Goal: Information Seeking & Learning: Compare options

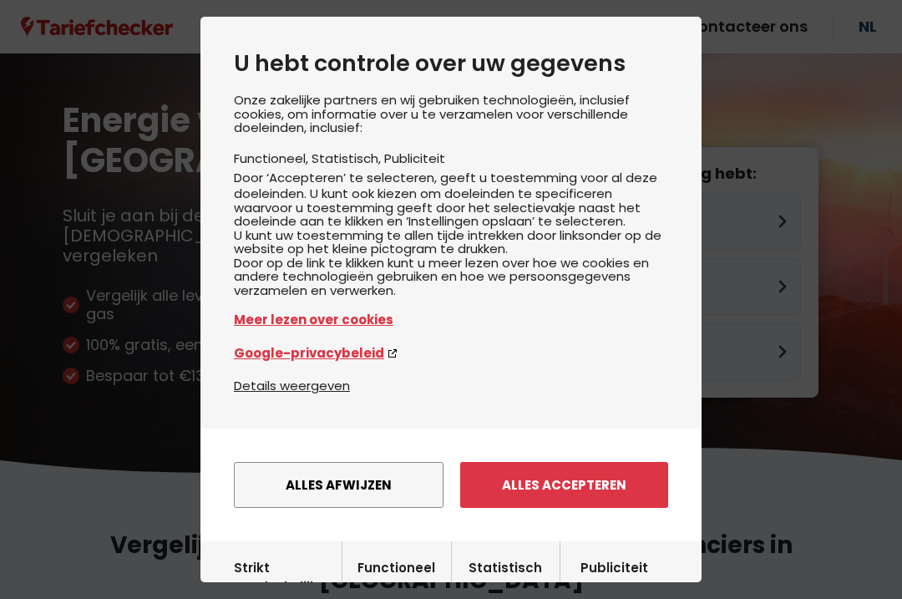
click at [553, 494] on button "Alles accepteren" at bounding box center [564, 485] width 208 height 46
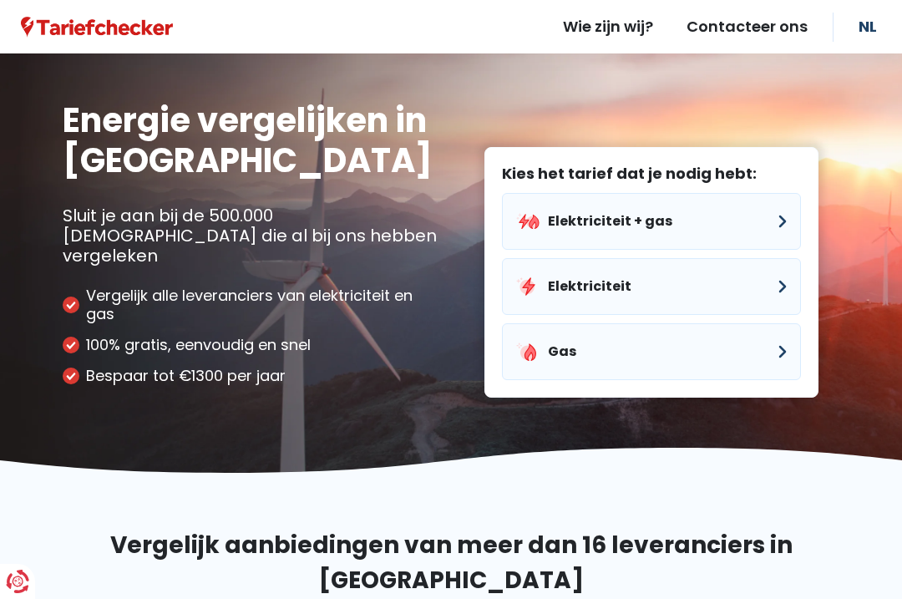
click at [667, 267] on button "Elektriciteit" at bounding box center [651, 286] width 299 height 57
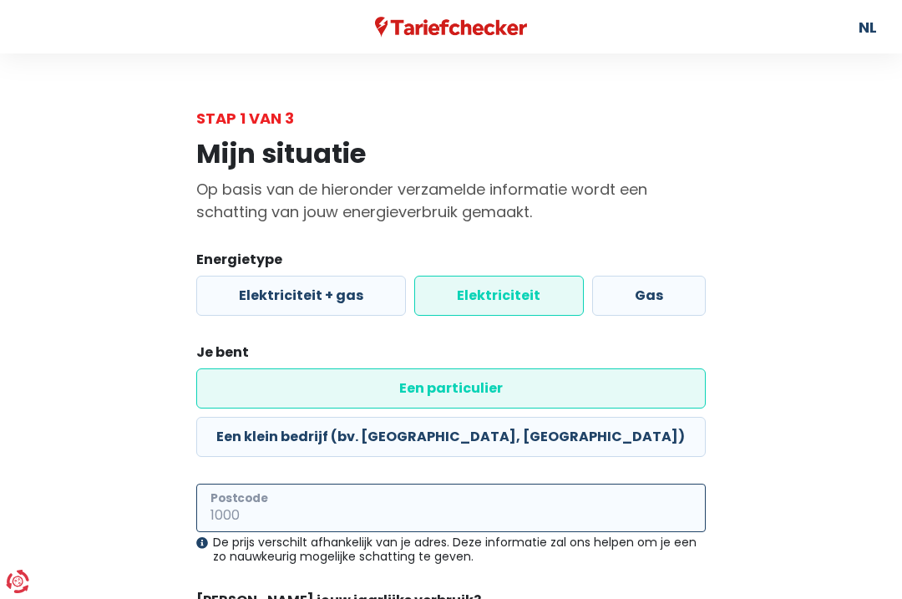
click at [496, 484] on input "Postcode" at bounding box center [451, 508] width 510 height 48
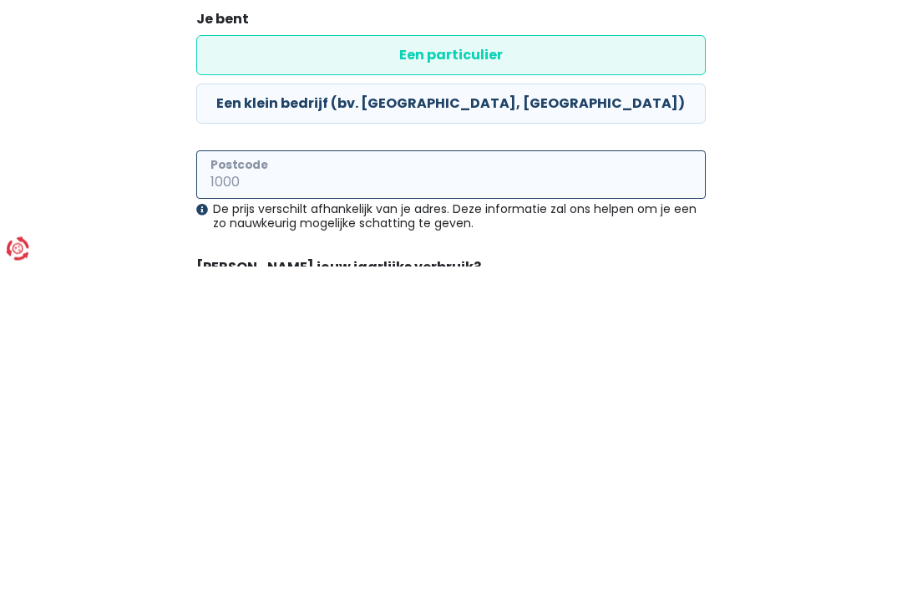
type input "8750"
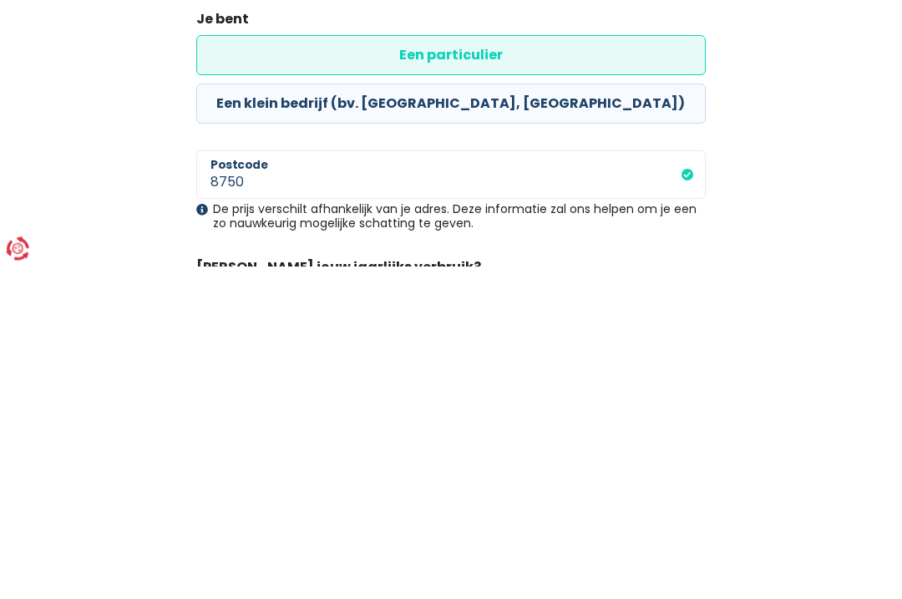
scroll to position [140, 0]
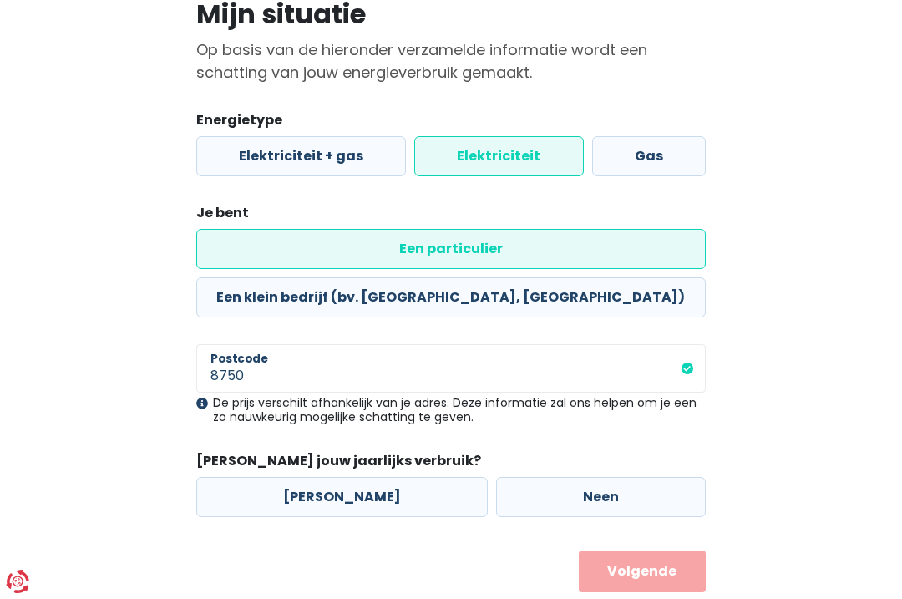
click at [378, 477] on label "[PERSON_NAME]" at bounding box center [342, 497] width 292 height 40
click at [378, 477] on input "[PERSON_NAME]" at bounding box center [342, 497] width 292 height 40
radio input "true"
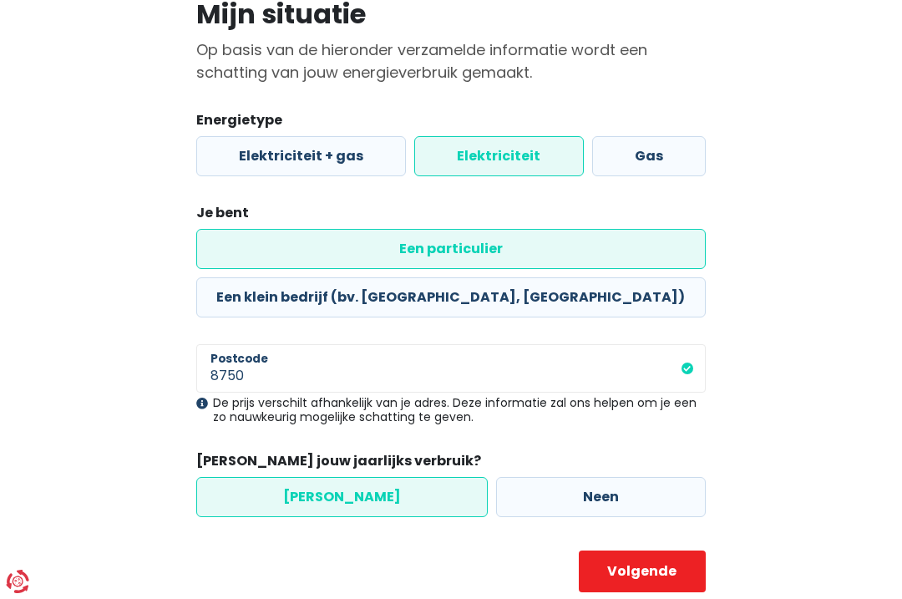
click at [645, 551] on button "Volgende" at bounding box center [642, 572] width 127 height 42
select select
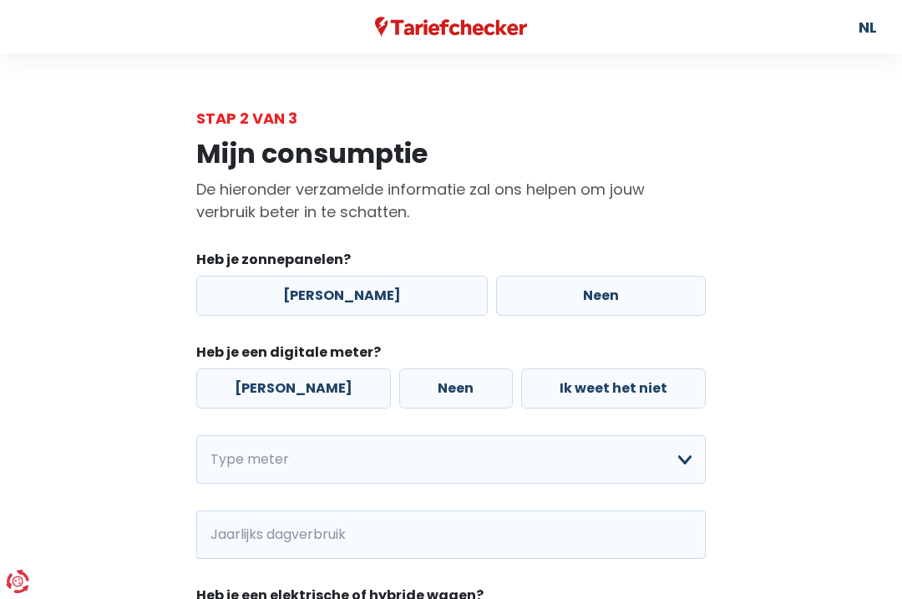
click at [332, 297] on label "[PERSON_NAME]" at bounding box center [342, 296] width 292 height 40
click at [332, 297] on input "[PERSON_NAME]" at bounding box center [342, 296] width 292 height 40
radio input "true"
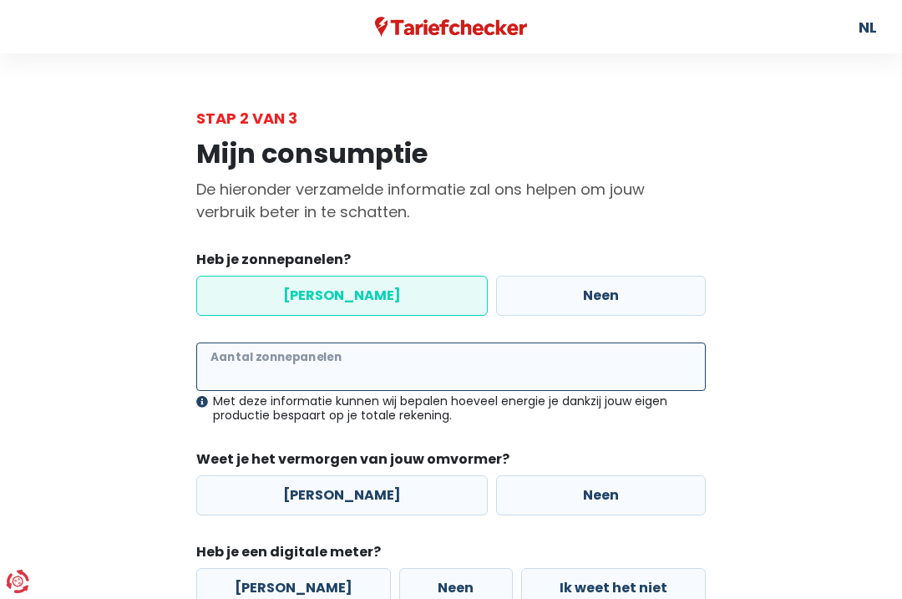
click at [388, 368] on input "Aantal zonnepanelen" at bounding box center [451, 367] width 510 height 48
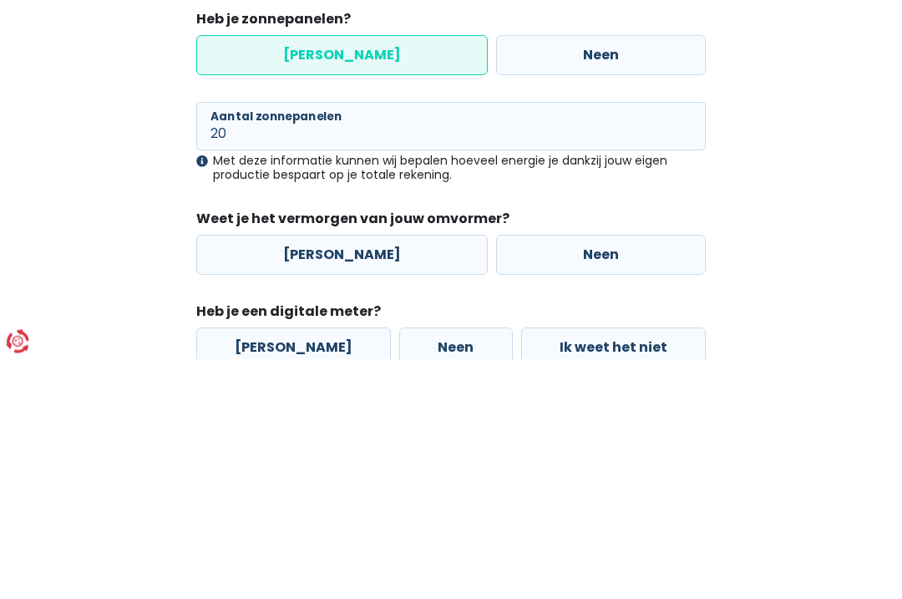
scroll to position [241, 0]
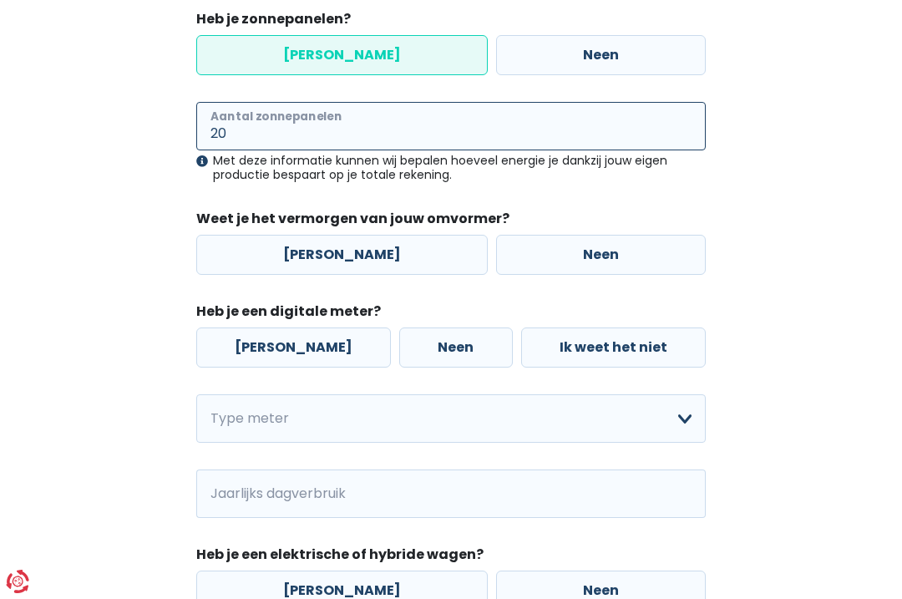
type input "20"
click at [332, 257] on label "[PERSON_NAME]" at bounding box center [342, 255] width 292 height 40
click at [332, 257] on input "[PERSON_NAME]" at bounding box center [342, 255] width 292 height 40
radio input "true"
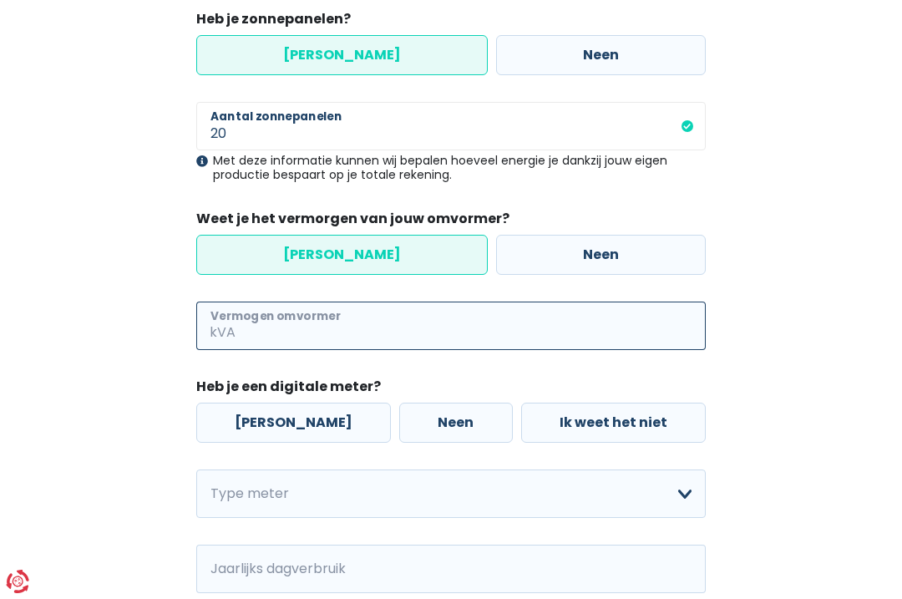
click at [313, 325] on input "Vermogen omvormer" at bounding box center [472, 326] width 467 height 48
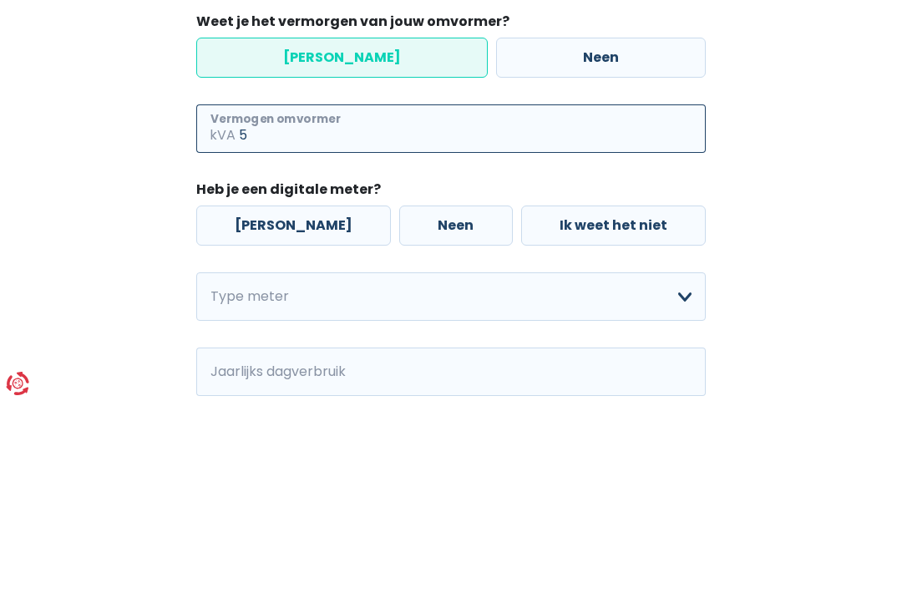
type input "5"
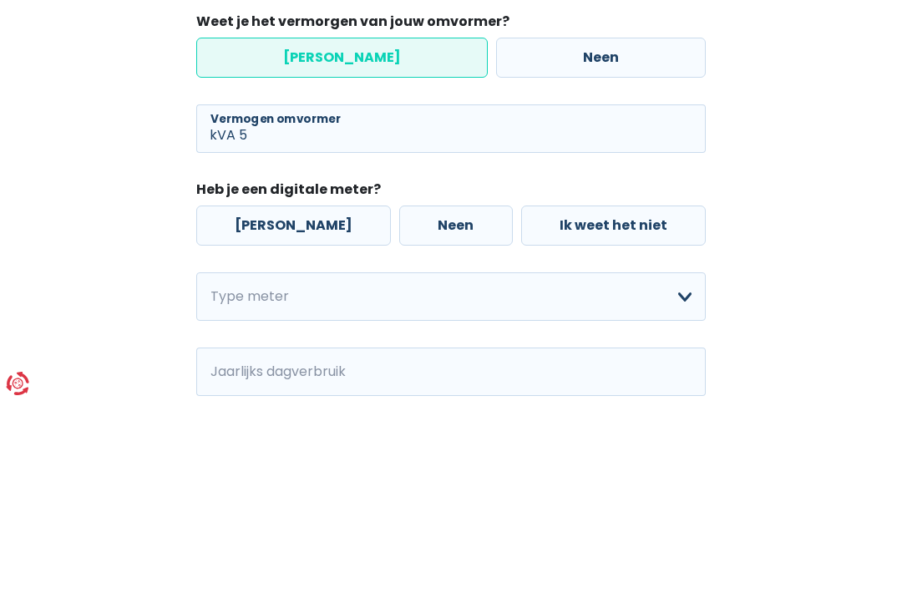
click at [406, 404] on label "Neen" at bounding box center [455, 424] width 113 height 40
click at [406, 404] on input "Neen" at bounding box center [455, 424] width 113 height 40
radio input "true"
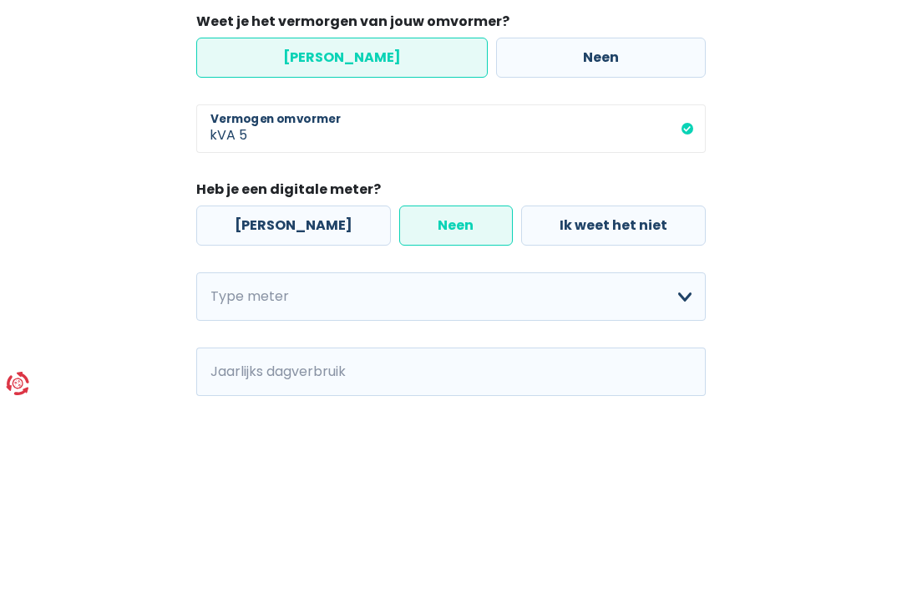
scroll to position [439, 0]
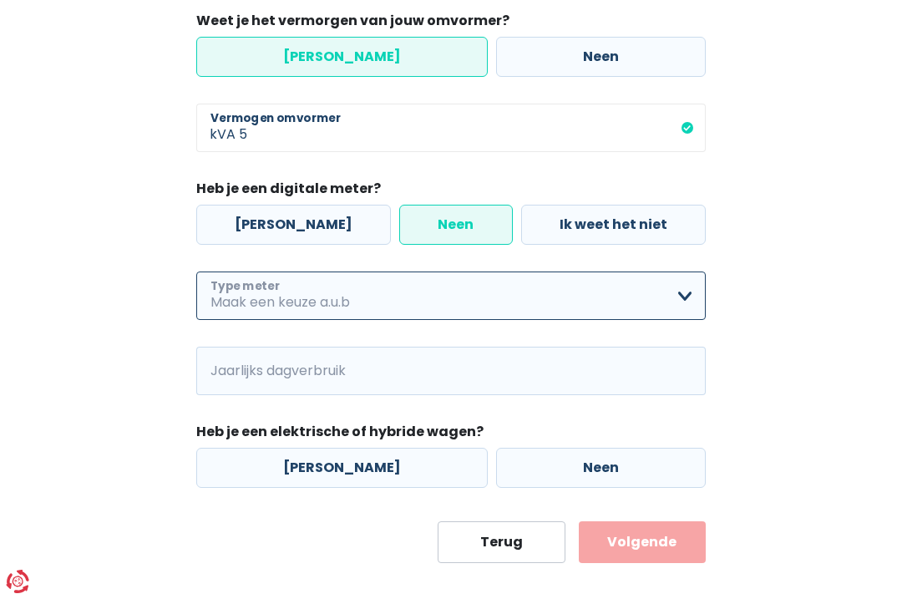
click at [390, 294] on select "Enkelvoudig Tweevoudig Enkelvoudig + uitsluitend nachttarief Tweevoudig + uitsl…" at bounding box center [451, 296] width 510 height 48
select select "day_night_bi_shift_exclusive_night"
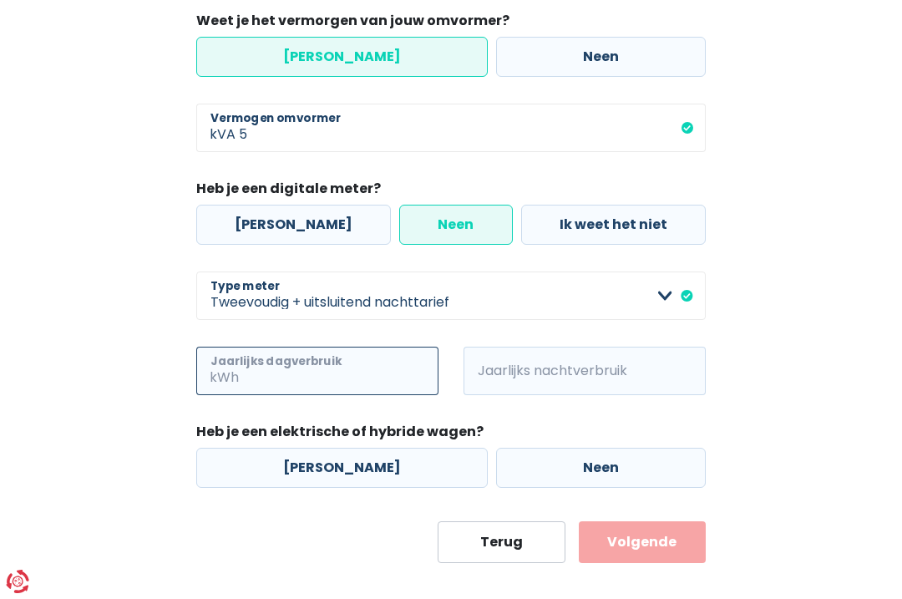
click at [363, 373] on input "Jaarlijks dagverbruik" at bounding box center [340, 371] width 196 height 48
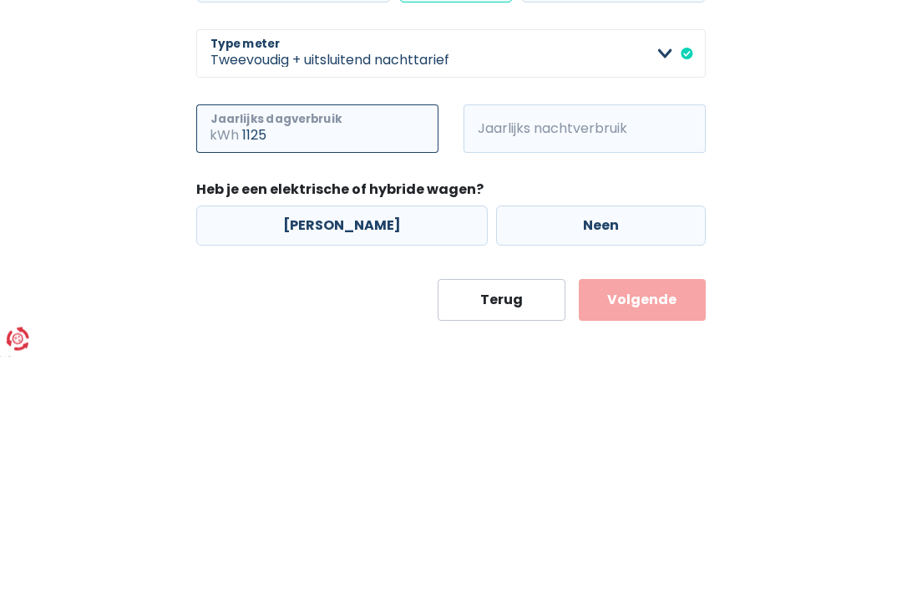
type input "1125"
click at [805, 155] on div "Mijn consumptie De hieronder verzamelde informatie zal ons helpen om jouw verbr…" at bounding box center [451, 128] width 802 height 872
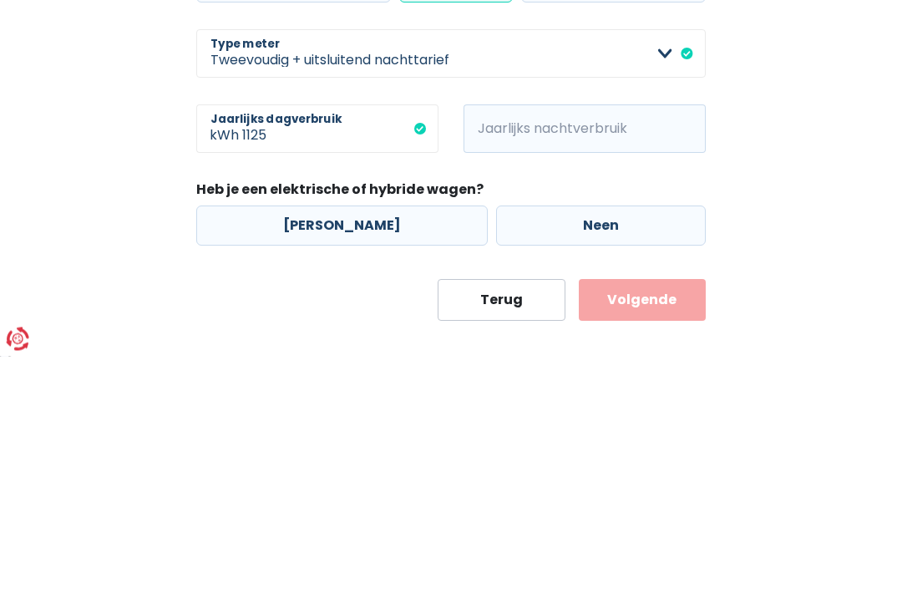
scroll to position [458, 0]
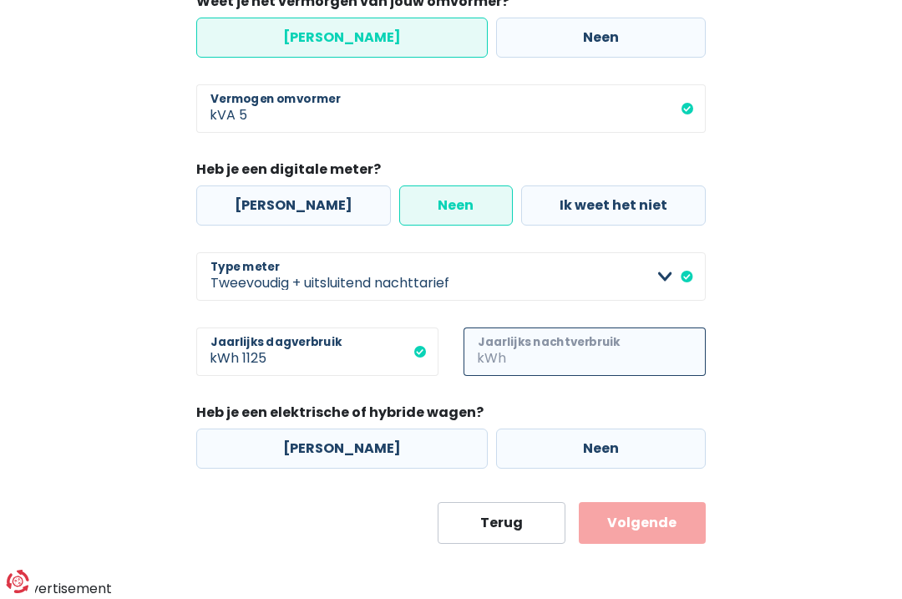
click at [549, 354] on input "Jaarlijks nachtverbruik" at bounding box center [608, 352] width 196 height 48
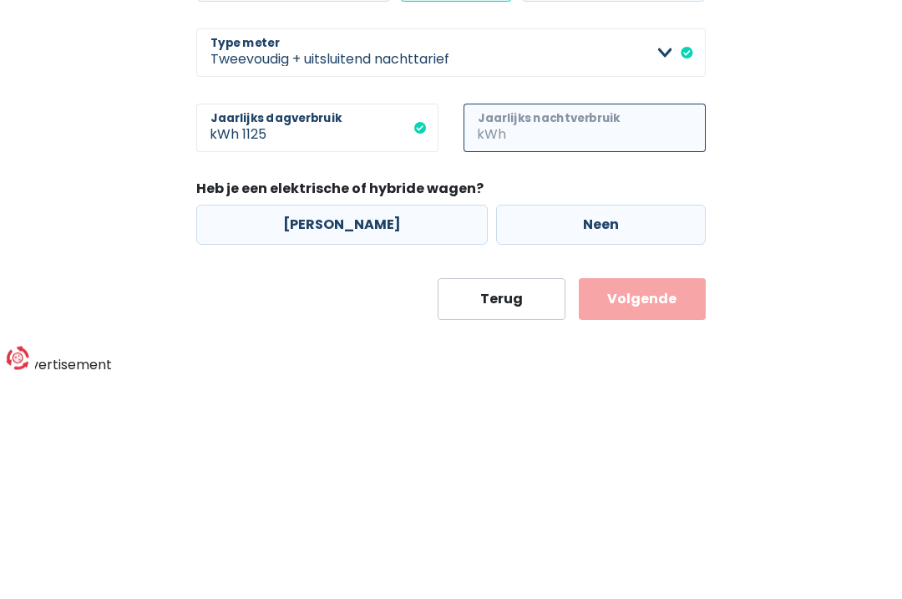
type input "3"
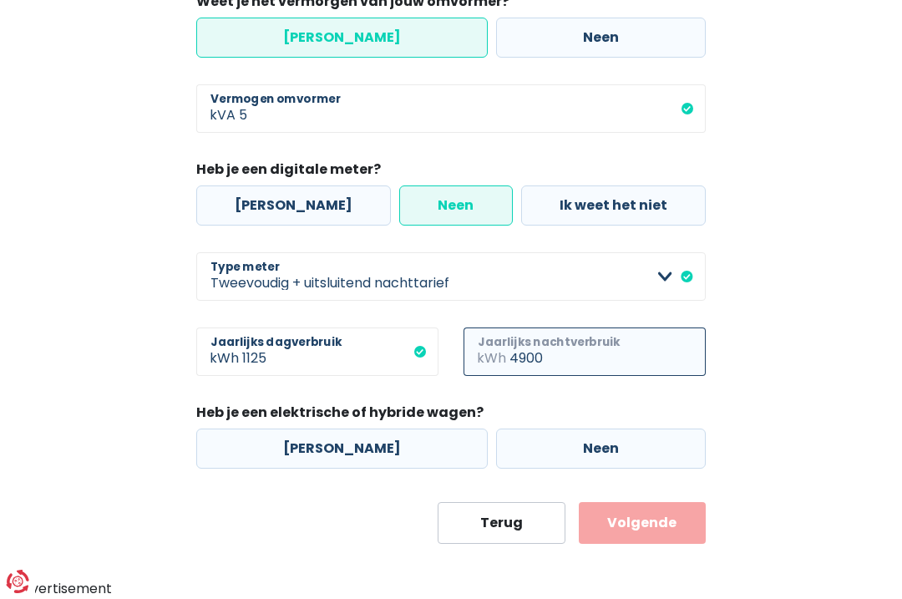
type input "4900"
click at [556, 449] on label "Neen" at bounding box center [601, 449] width 210 height 40
click at [556, 449] on input "Neen" at bounding box center [601, 449] width 210 height 40
radio input "true"
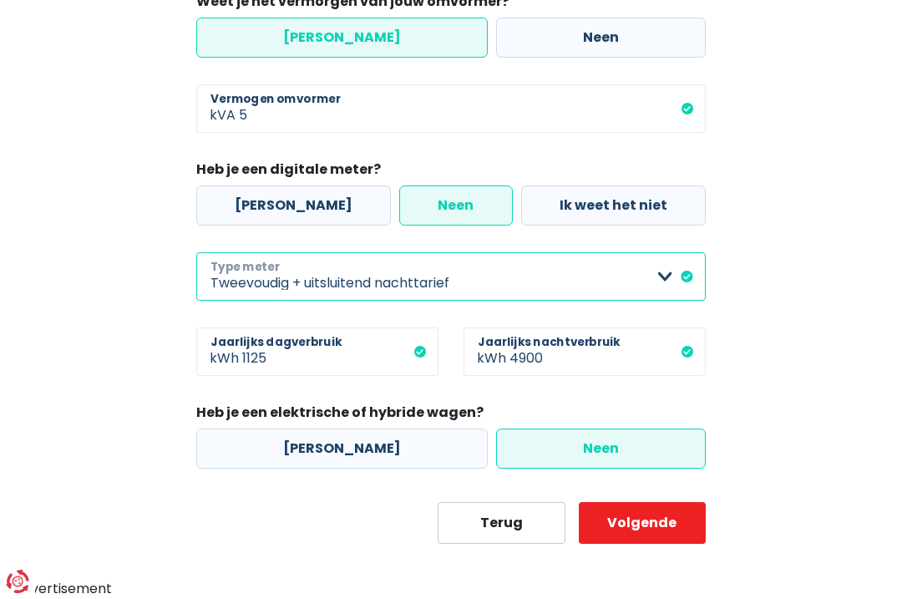
click at [636, 278] on select "Enkelvoudig Tweevoudig Enkelvoudig + uitsluitend nachttarief Tweevoudig + uitsl…" at bounding box center [451, 276] width 510 height 48
click at [622, 278] on select "Enkelvoudig Tweevoudig Enkelvoudig + uitsluitend nachttarief Tweevoudig + uitsl…" at bounding box center [451, 276] width 510 height 48
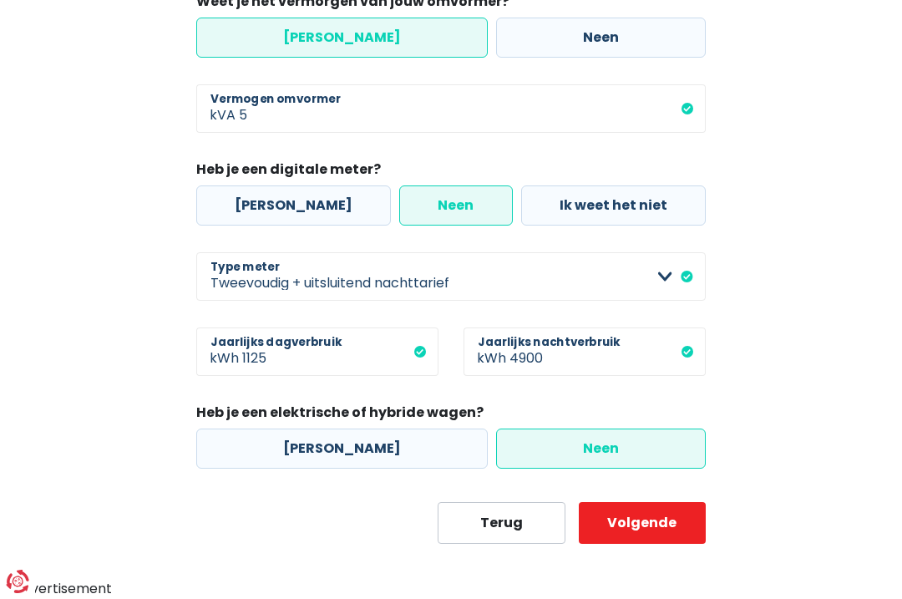
click at [649, 533] on button "Volgende" at bounding box center [642, 523] width 127 height 42
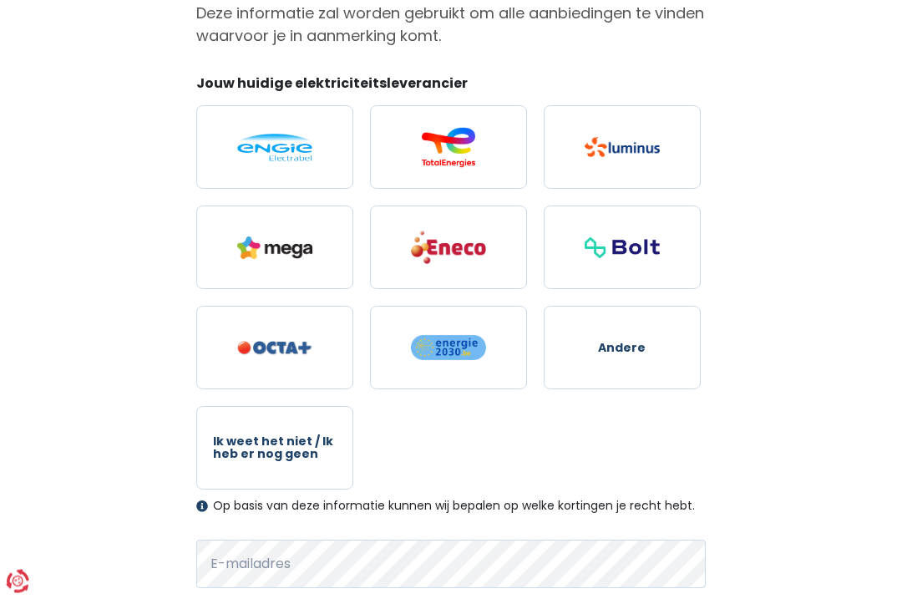
scroll to position [185, 0]
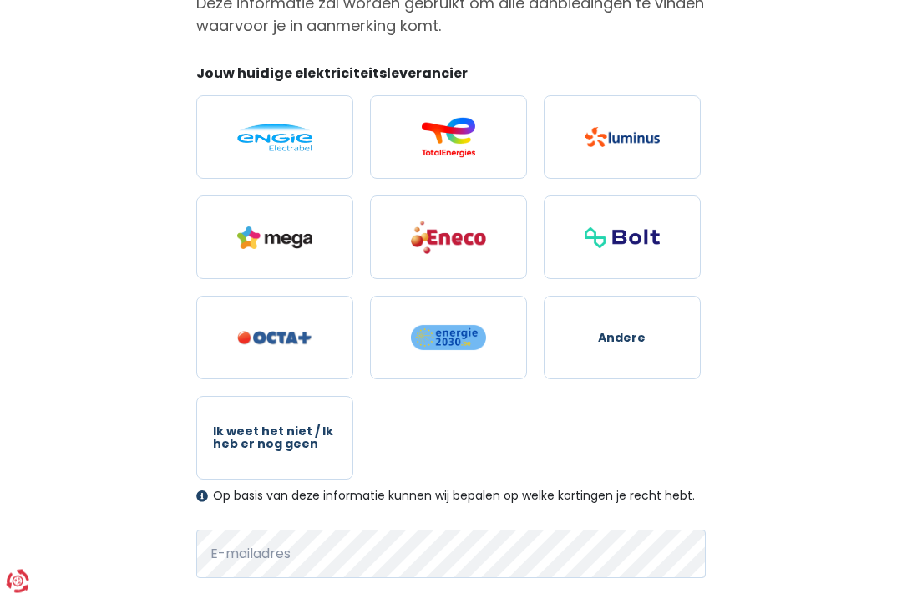
click at [636, 343] on span "Andere" at bounding box center [622, 339] width 48 height 13
click at [636, 343] on input "Andere" at bounding box center [622, 339] width 157 height 84
radio input "true"
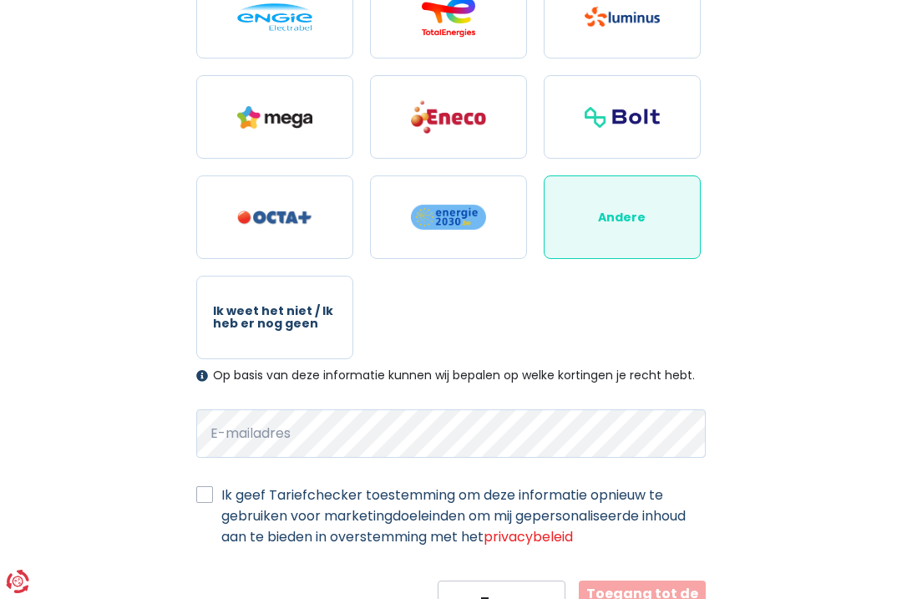
scroll to position [341, 0]
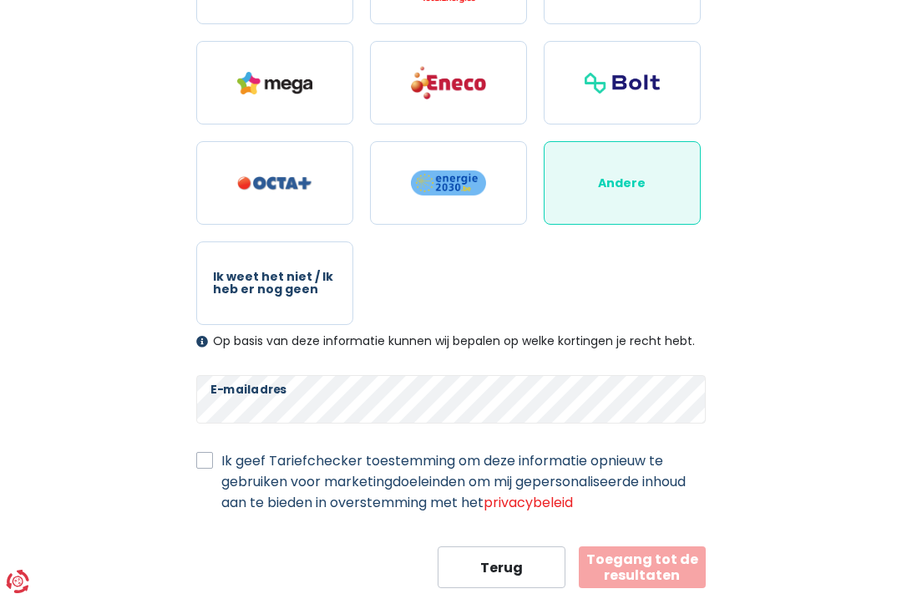
click at [194, 470] on div "Mijn persoonlijke gegevens Deze informatie zal worden gebruikt om alle aanbiedi…" at bounding box center [451, 189] width 535 height 800
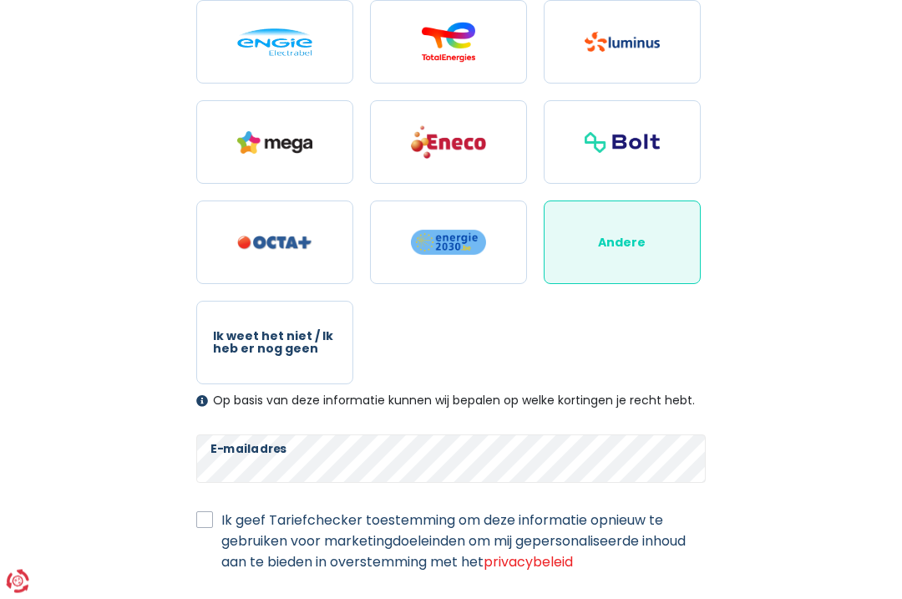
scroll to position [386, 0]
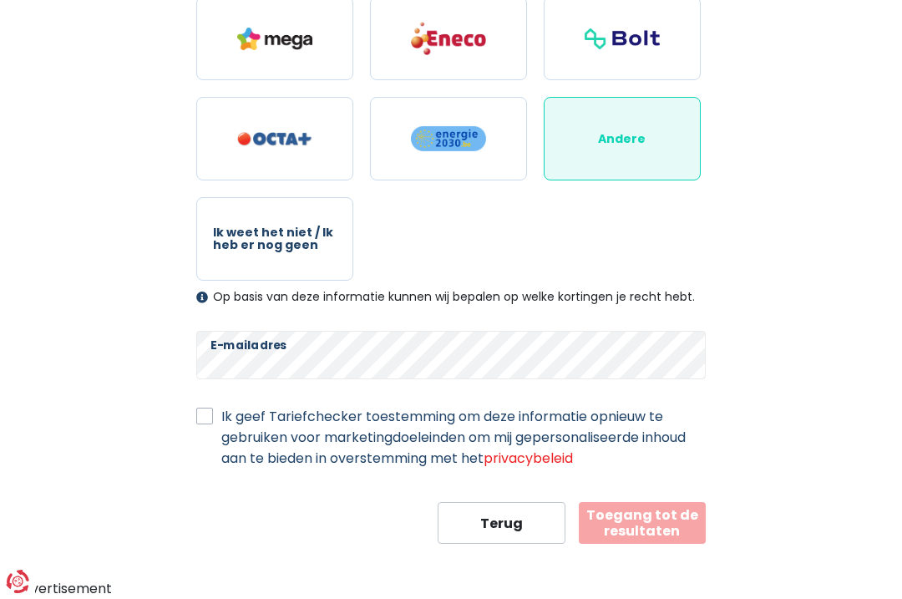
click at [221, 409] on label "Ik geef Tariefchecker toestemming om deze informatie opnieuw te gebruiken voor …" at bounding box center [463, 437] width 485 height 63
click at [206, 409] on input "Ik geef Tariefchecker toestemming om deze informatie opnieuw te gebruiken voor …" at bounding box center [204, 414] width 17 height 17
checkbox input "true"
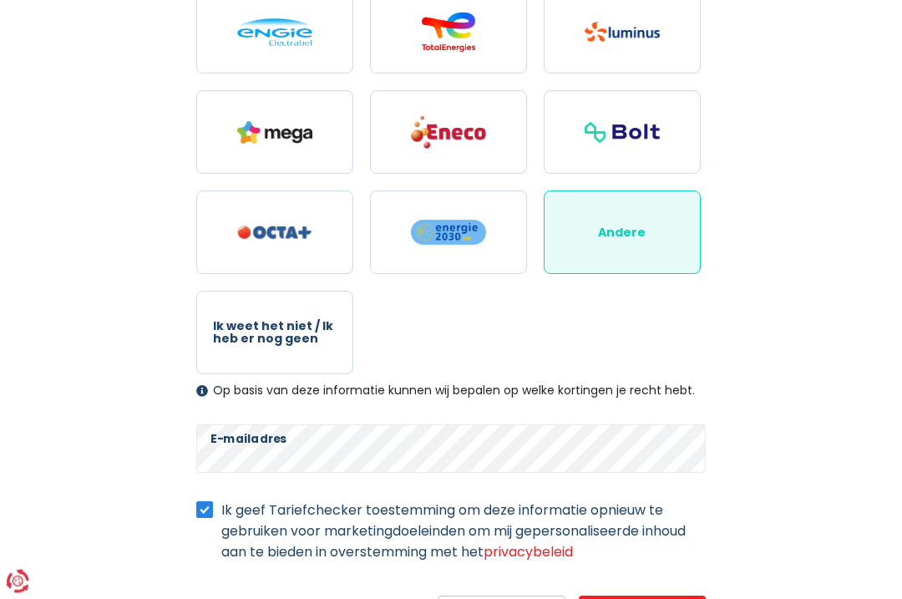
scroll to position [341, 0]
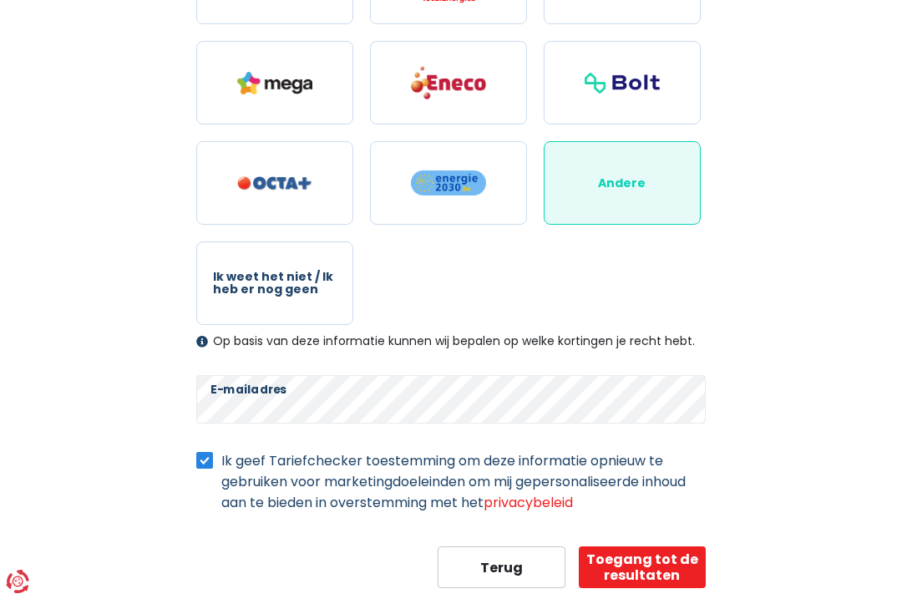
click at [664, 569] on button "Toegang tot de resultaten" at bounding box center [642, 567] width 127 height 42
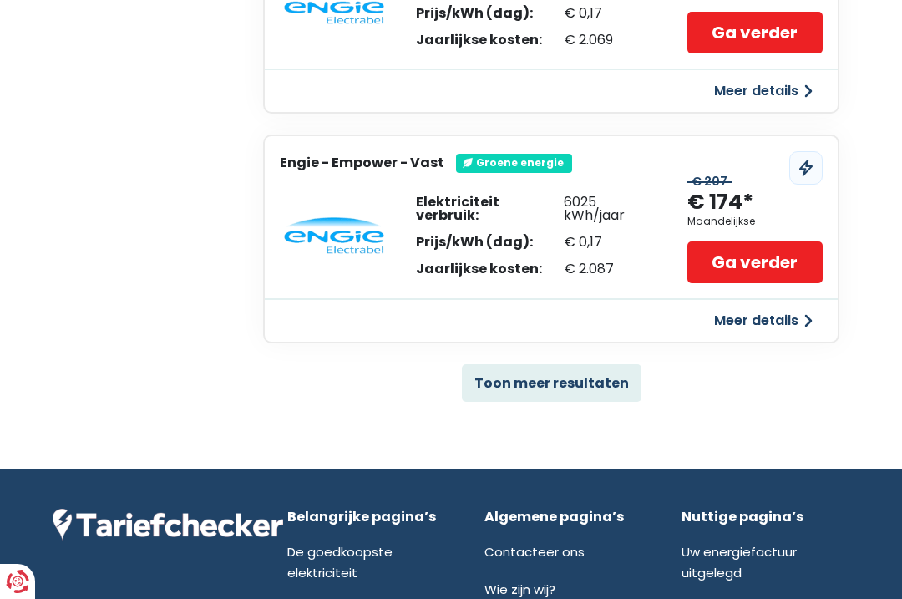
scroll to position [1162, 0]
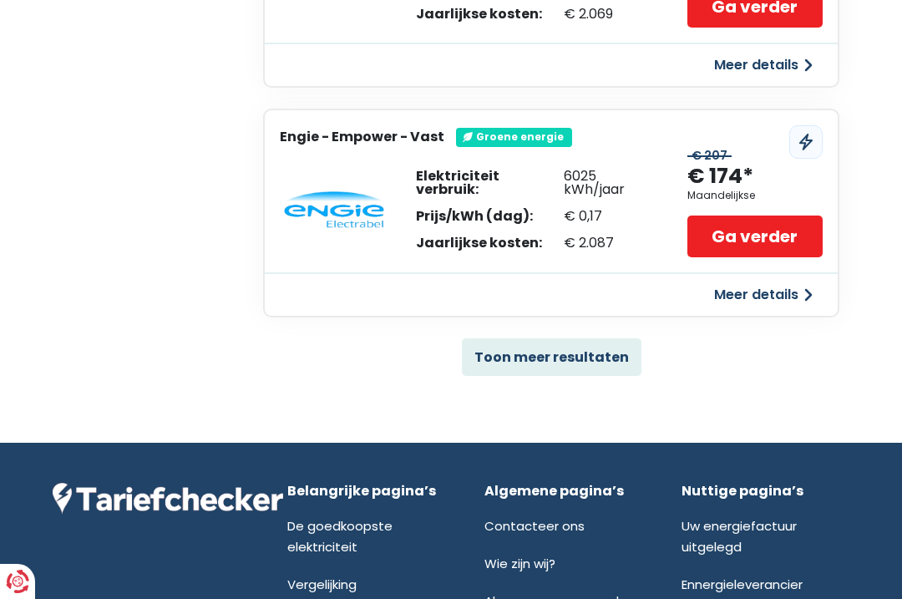
click at [583, 353] on button "Toon meer resultaten" at bounding box center [552, 357] width 180 height 38
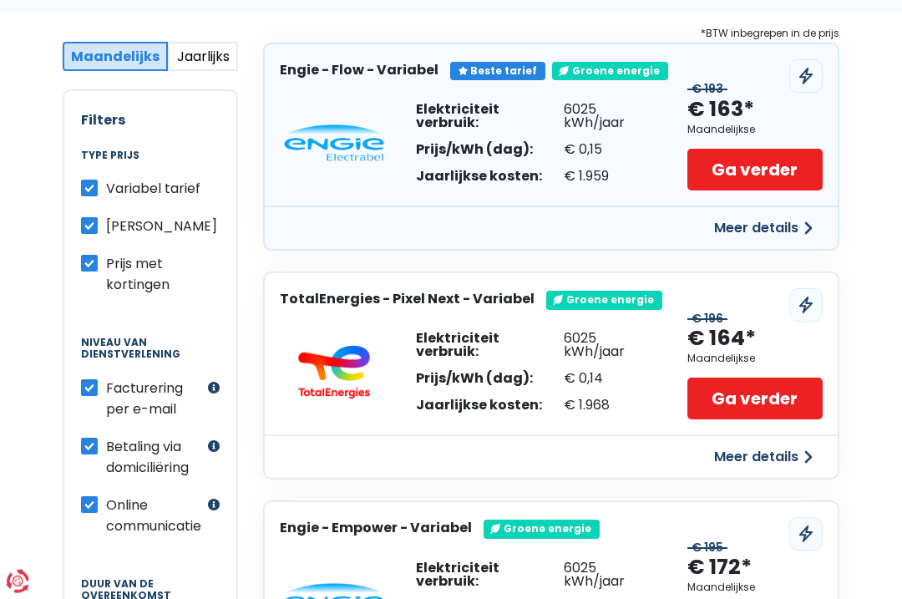
scroll to position [312, 0]
click at [82, 271] on div "Prijs met kortingen" at bounding box center [150, 274] width 139 height 42
click at [106, 262] on label "Prijs met kortingen" at bounding box center [163, 274] width 114 height 42
click at [82, 262] on input "Prijs met kortingen" at bounding box center [89, 261] width 17 height 17
checkbox input "false"
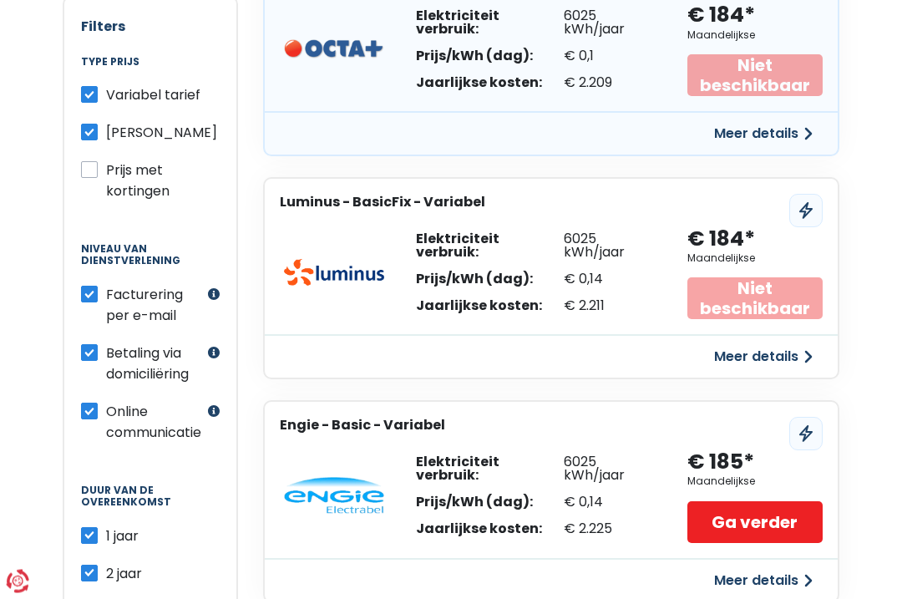
scroll to position [408, 0]
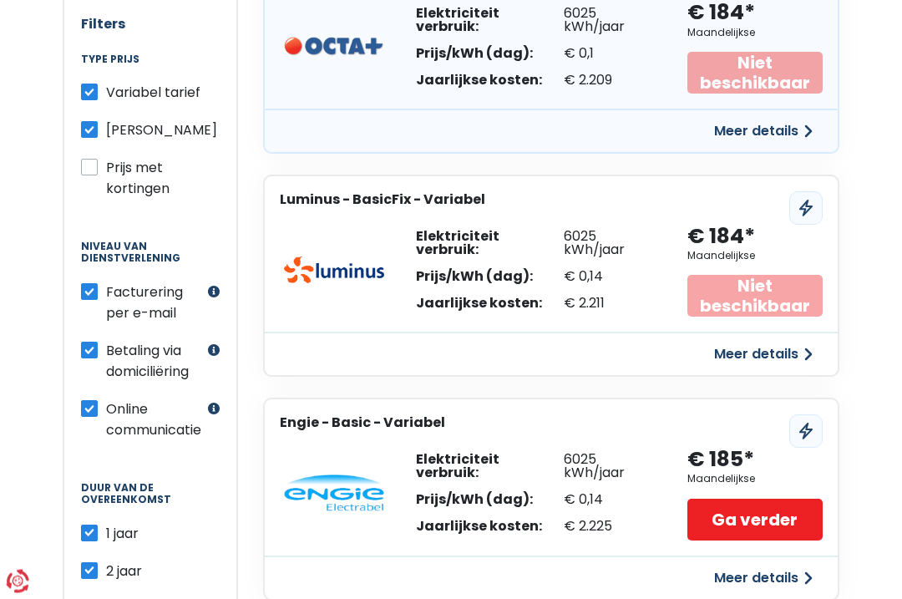
click at [79, 355] on div "Filters Type prijs Variabel tarief Vast tarief Prijs met kortingen Niveau van d…" at bounding box center [150, 343] width 175 height 698
click at [106, 348] on label "Betaling via domiciliëring" at bounding box center [155, 362] width 98 height 42
click at [96, 348] on input "Betaling via domiciliëring" at bounding box center [89, 349] width 17 height 17
checkbox input "false"
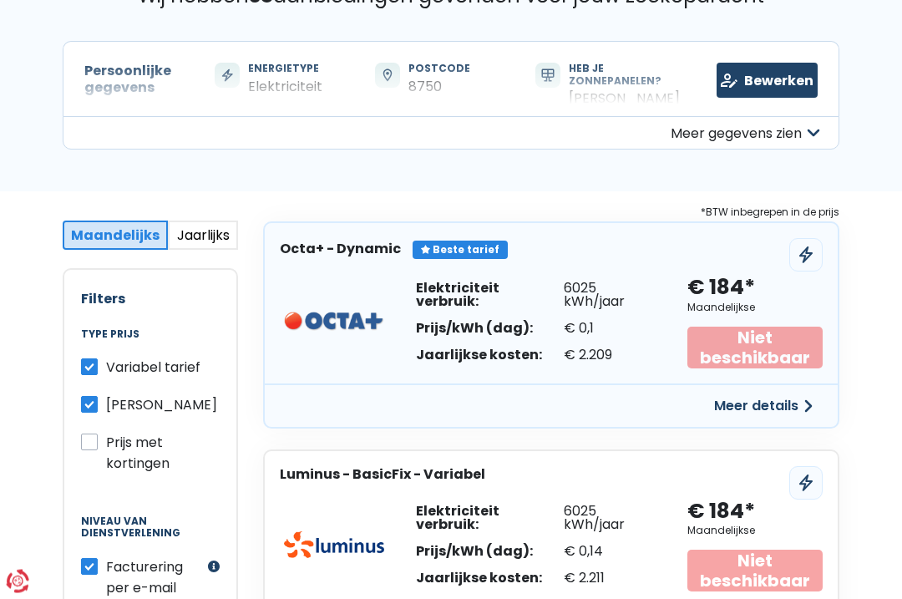
scroll to position [114, 0]
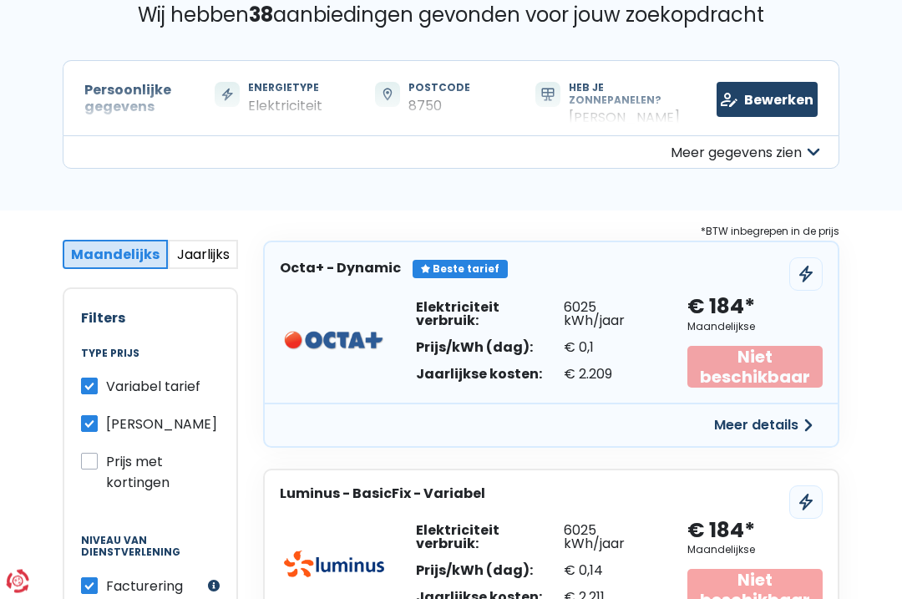
click at [106, 459] on label "Prijs met kortingen" at bounding box center [163, 473] width 114 height 42
click at [94, 459] on input "Prijs met kortingen" at bounding box center [89, 460] width 17 height 17
checkbox input "true"
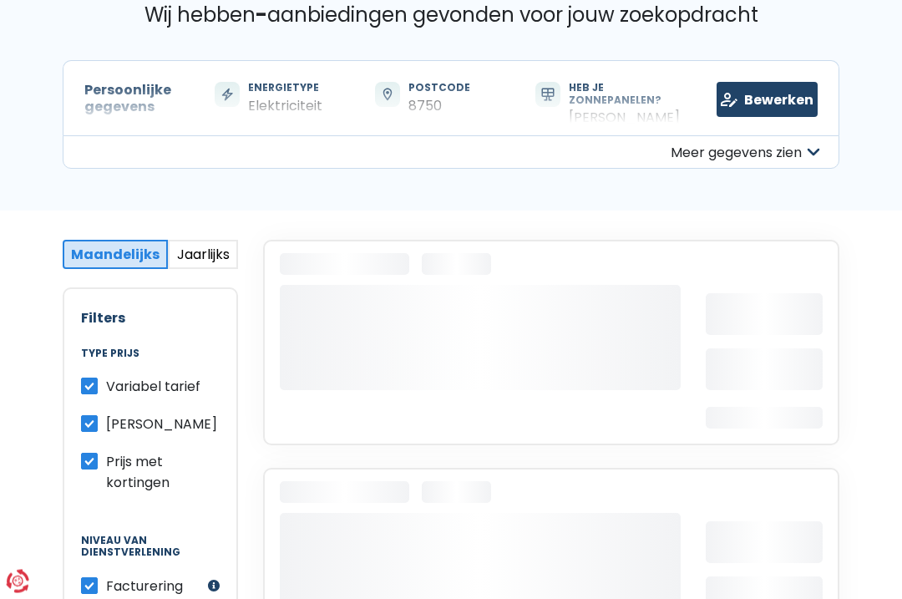
scroll to position [114, 0]
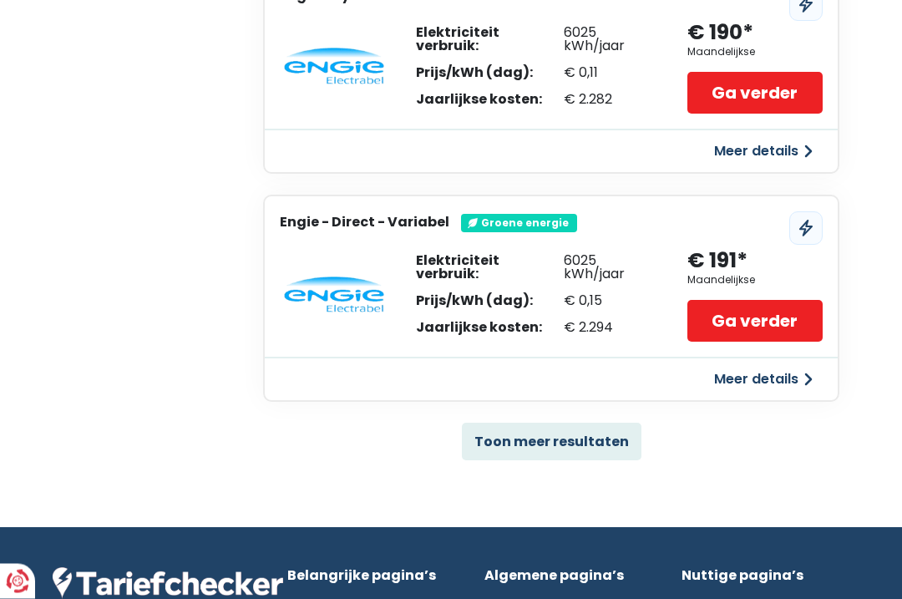
click at [582, 426] on button "Toon meer resultaten" at bounding box center [552, 443] width 180 height 38
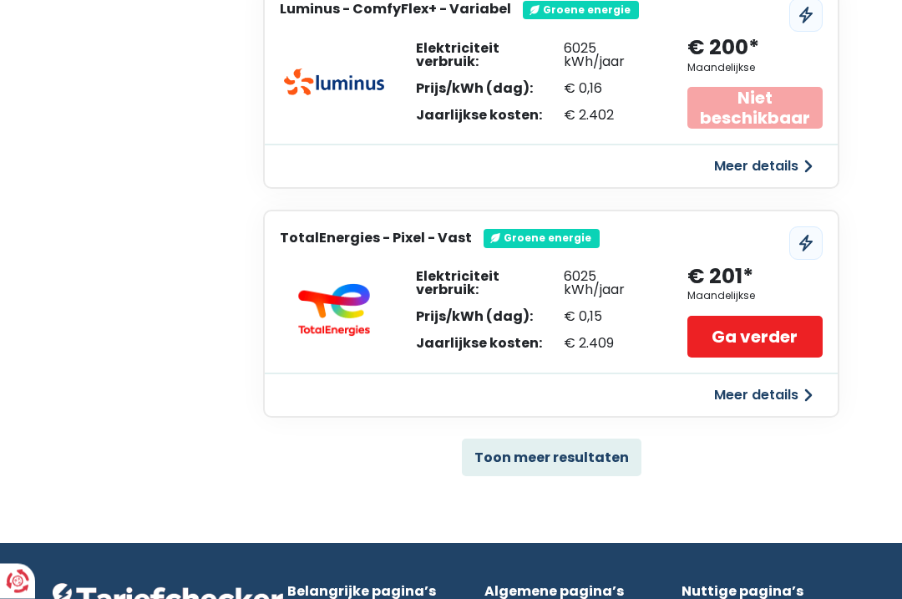
scroll to position [5796, 0]
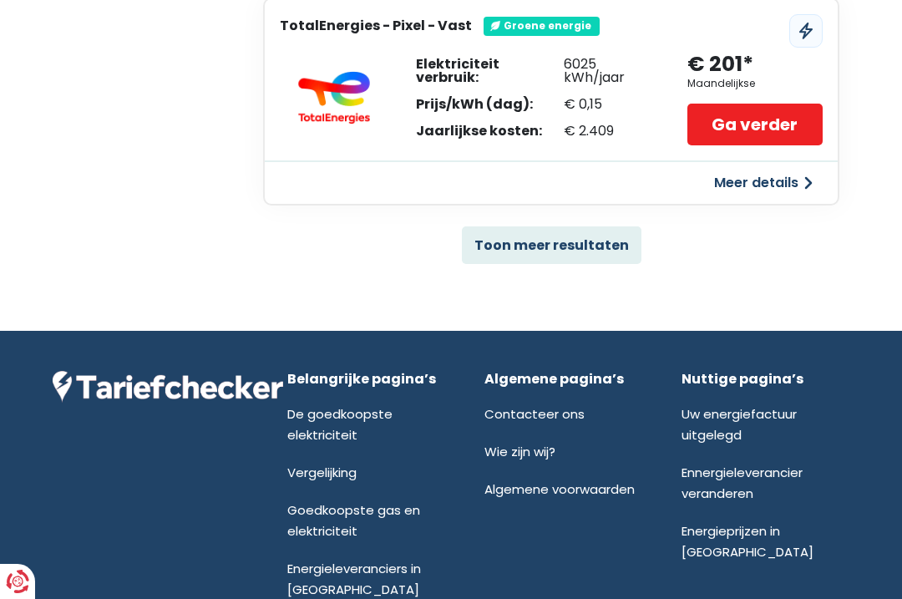
click at [556, 226] on button "Toon meer resultaten" at bounding box center [552, 245] width 180 height 38
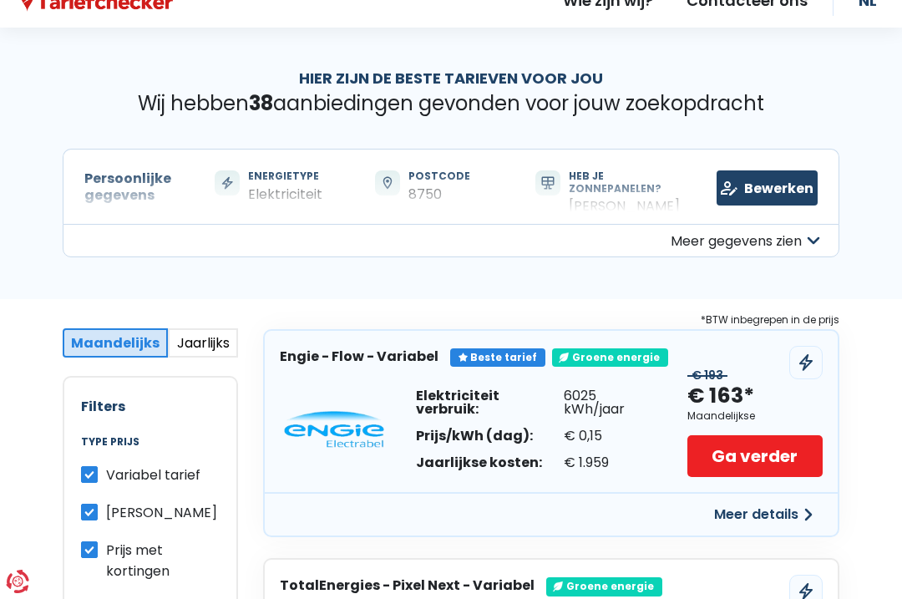
scroll to position [0, 0]
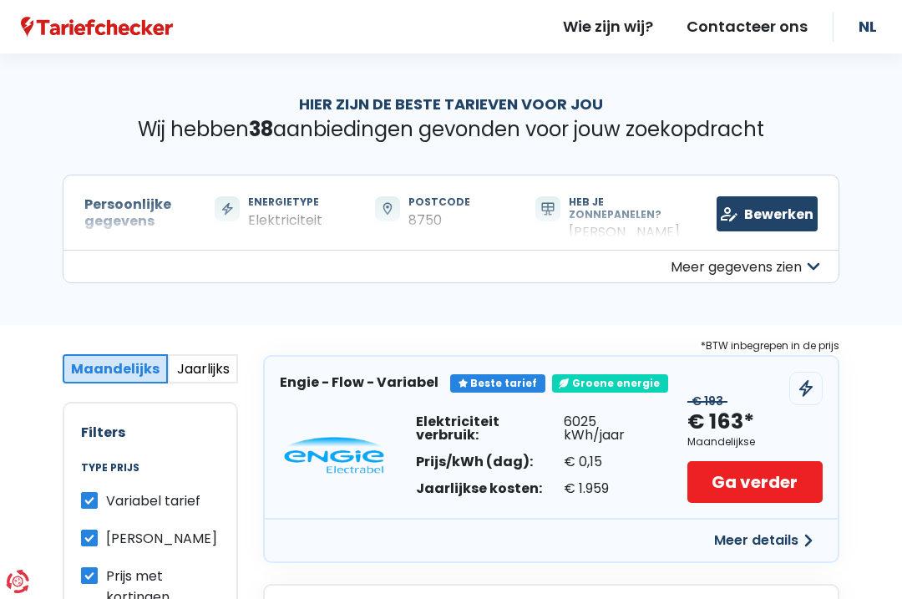
click at [201, 373] on button "Jaarlijks" at bounding box center [203, 368] width 70 height 29
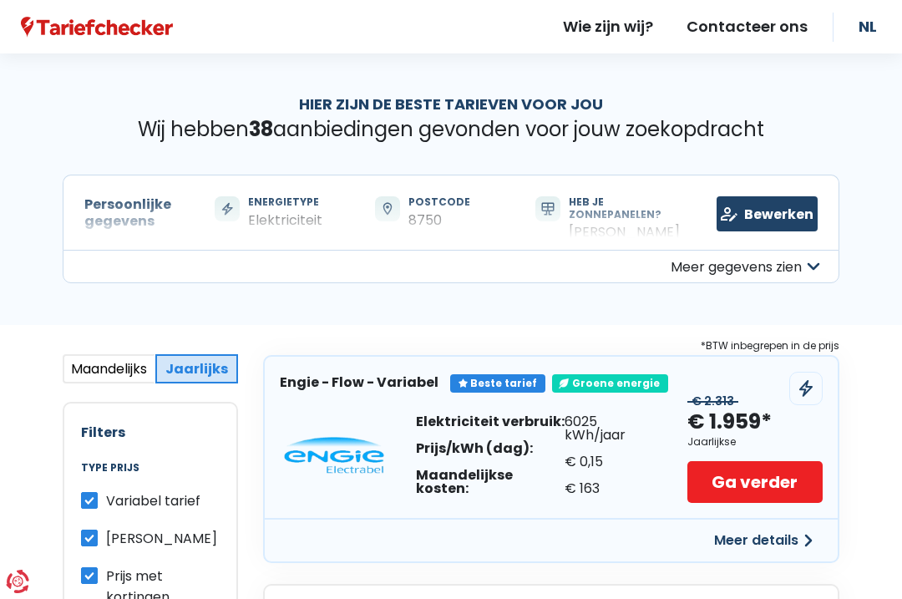
click at [114, 368] on button "Maandelijks" at bounding box center [109, 368] width 93 height 29
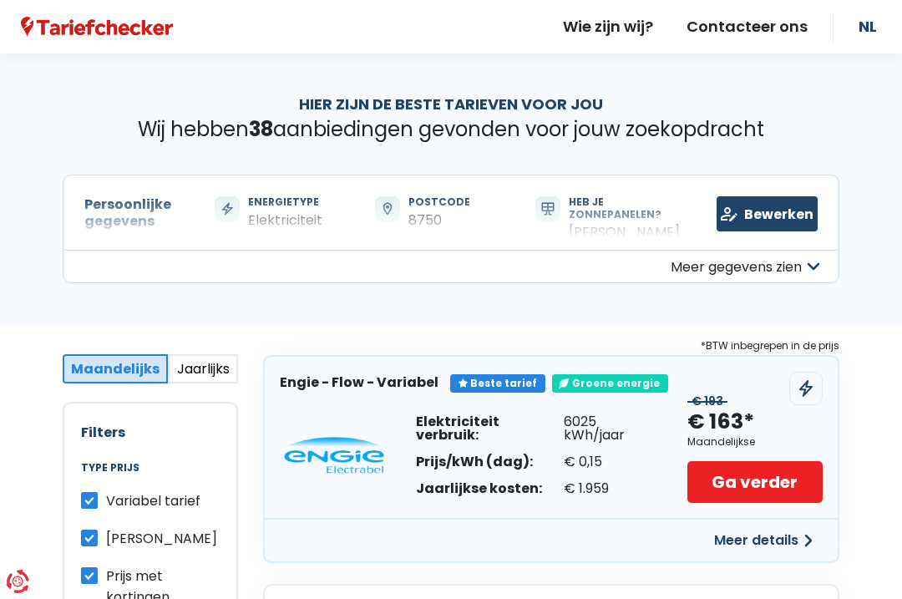
click at [746, 264] on button "Meer gegevens zien" at bounding box center [451, 266] width 777 height 33
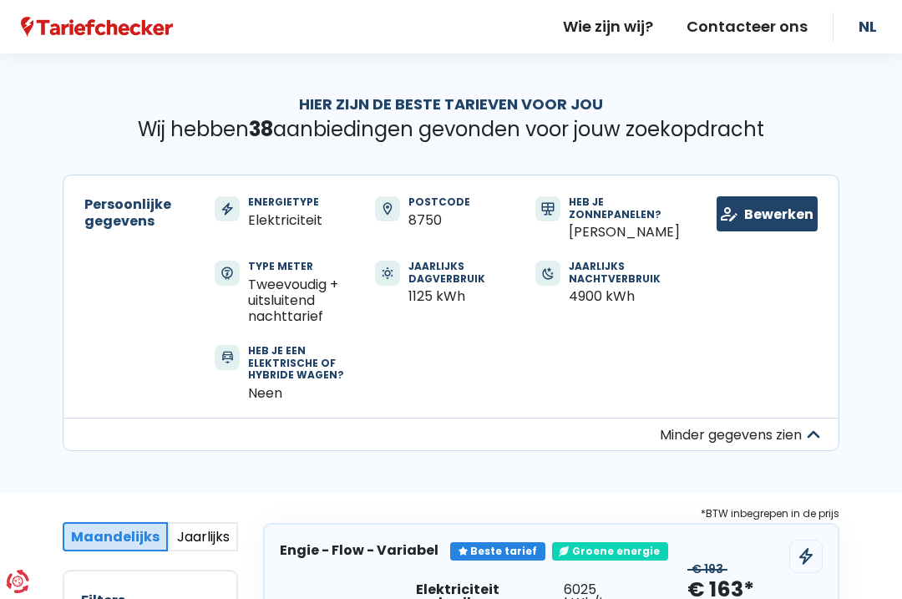
click at [853, 139] on div "Hier zijn de beste tarieven voor jou Wij hebben 38 aanbiedingen gevonden voor j…" at bounding box center [451, 272] width 902 height 439
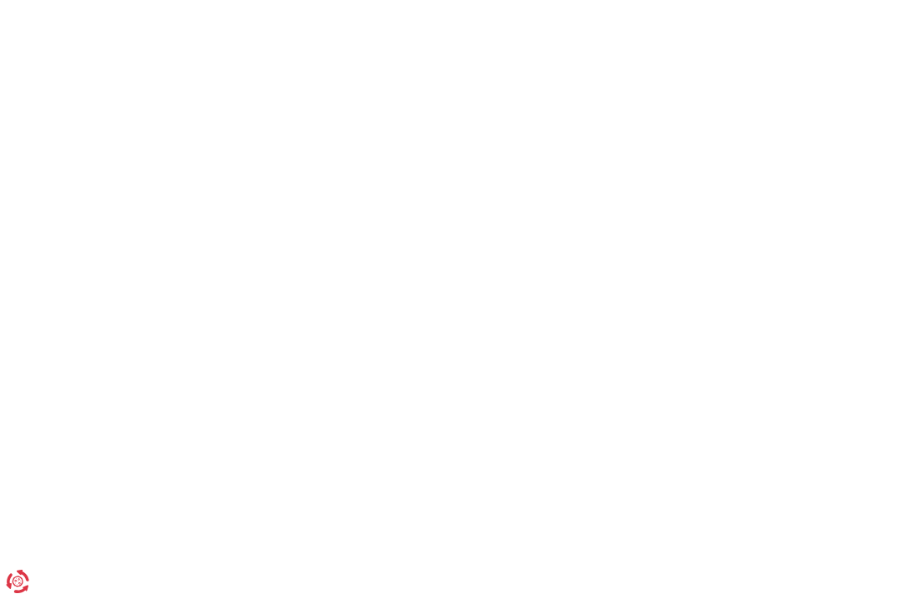
scroll to position [341, 0]
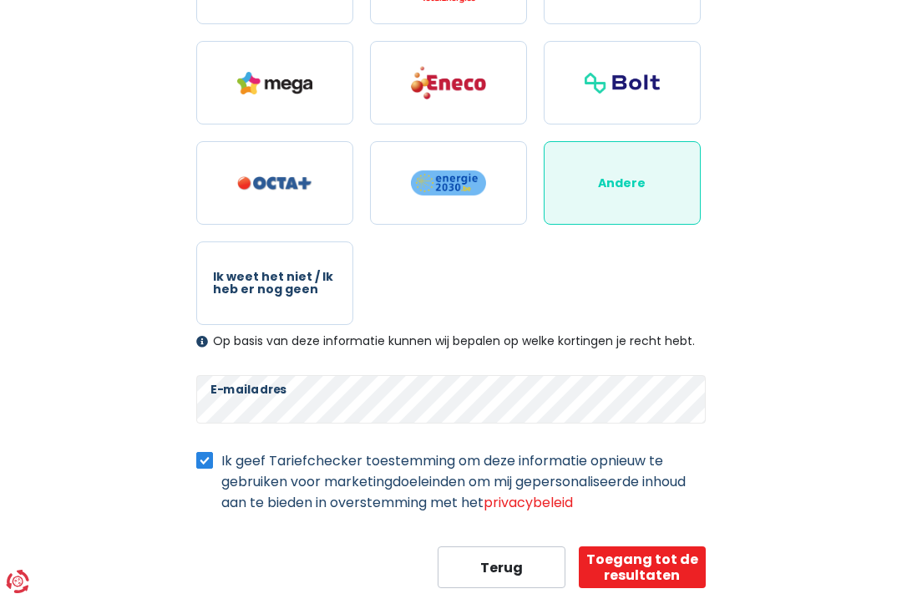
scroll to position [458, 0]
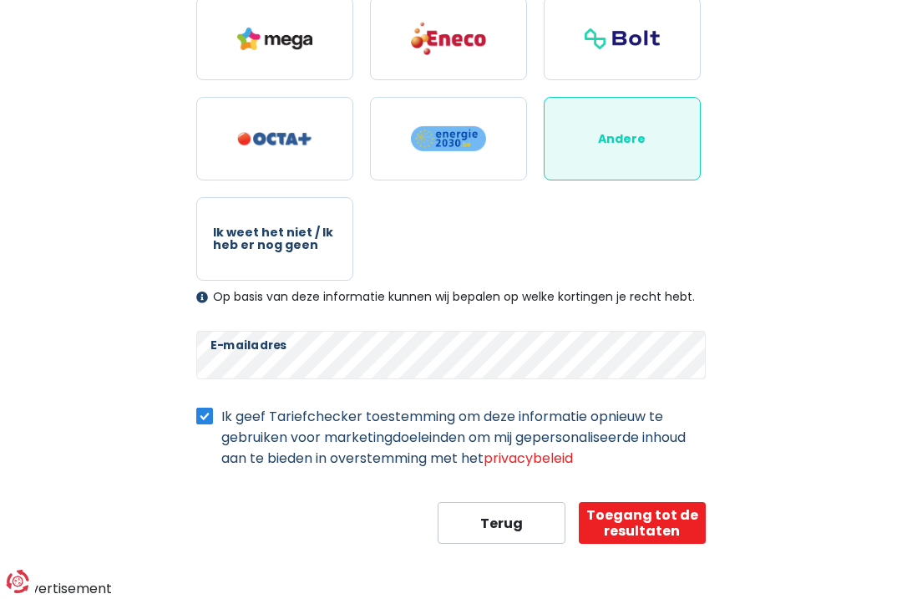
select select "day_night_bi_shift_exclusive_night"
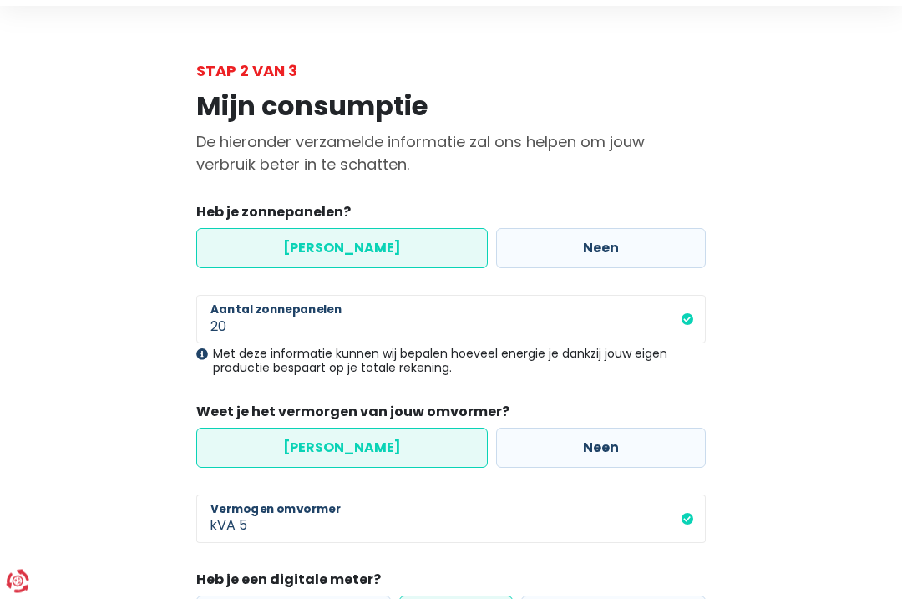
scroll to position [0, 0]
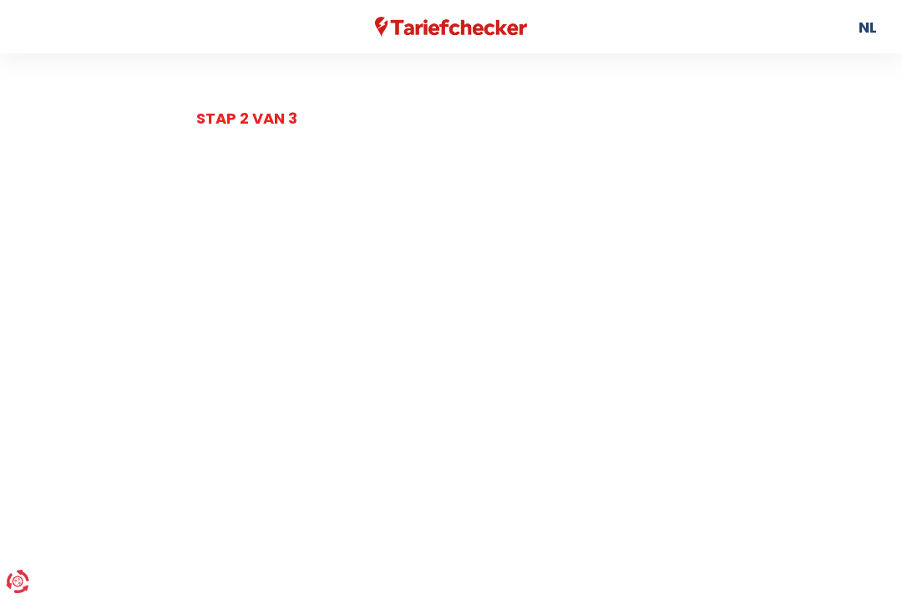
scroll to position [140, 0]
